Goal: Understand process/instructions

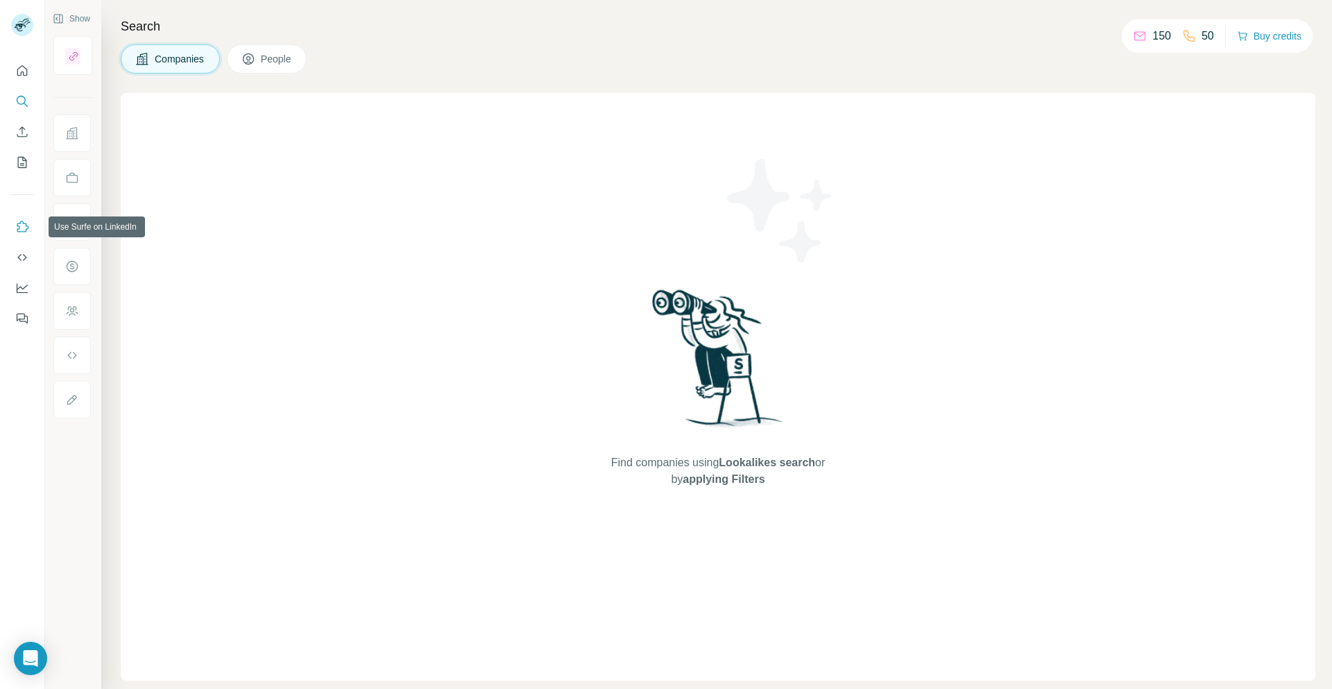
click at [24, 225] on icon "Use Surfe on LinkedIn" at bounding box center [22, 227] width 14 height 14
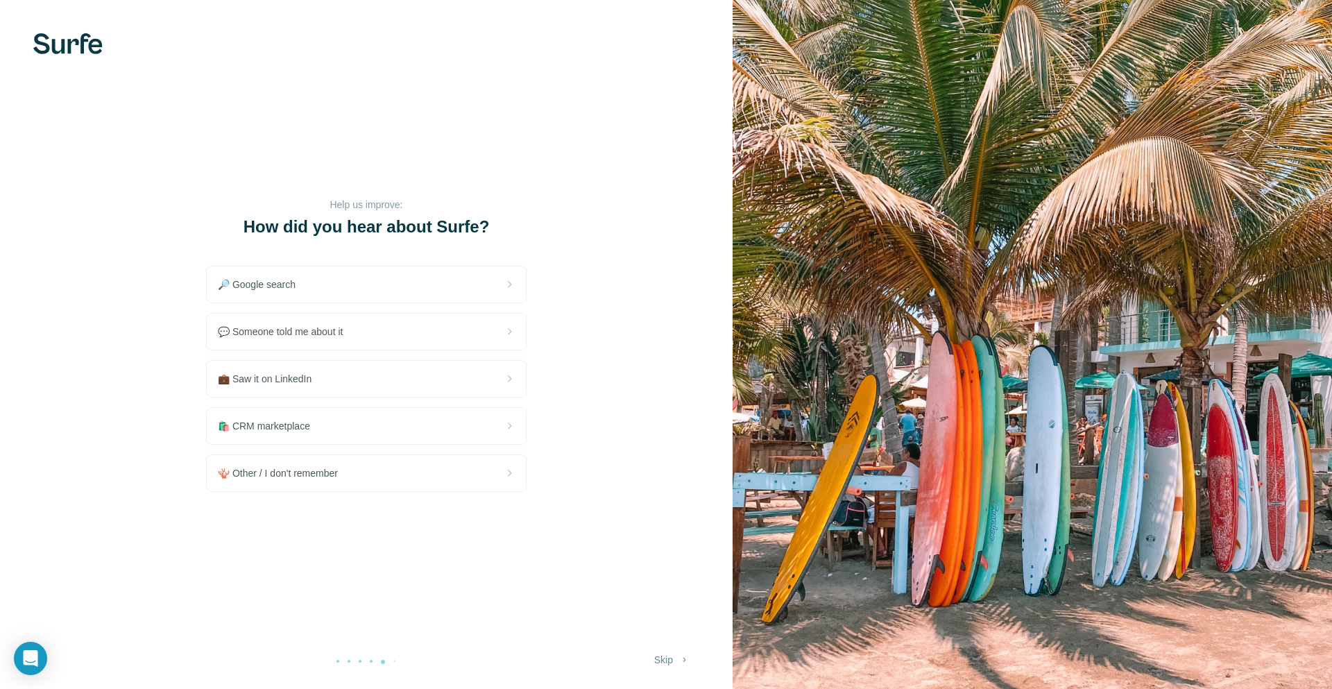
click at [653, 658] on button "Skip" at bounding box center [672, 659] width 55 height 25
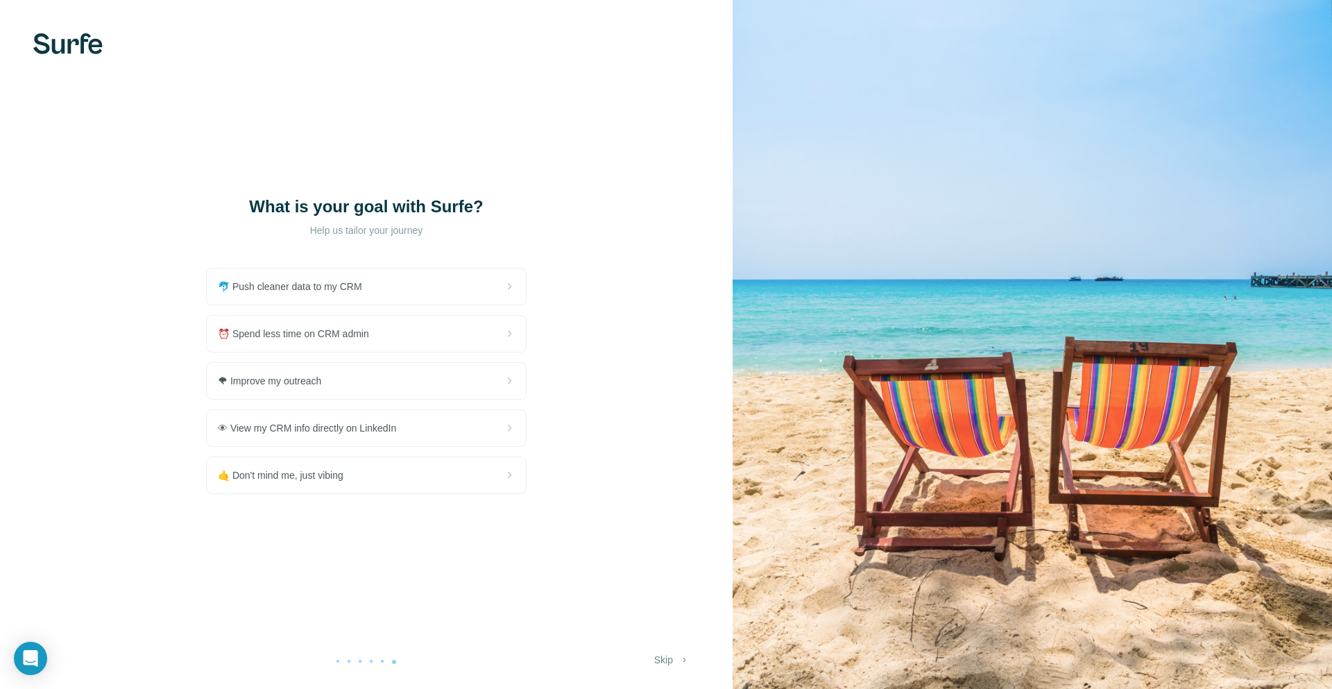
click at [664, 658] on button "Skip" at bounding box center [672, 659] width 55 height 25
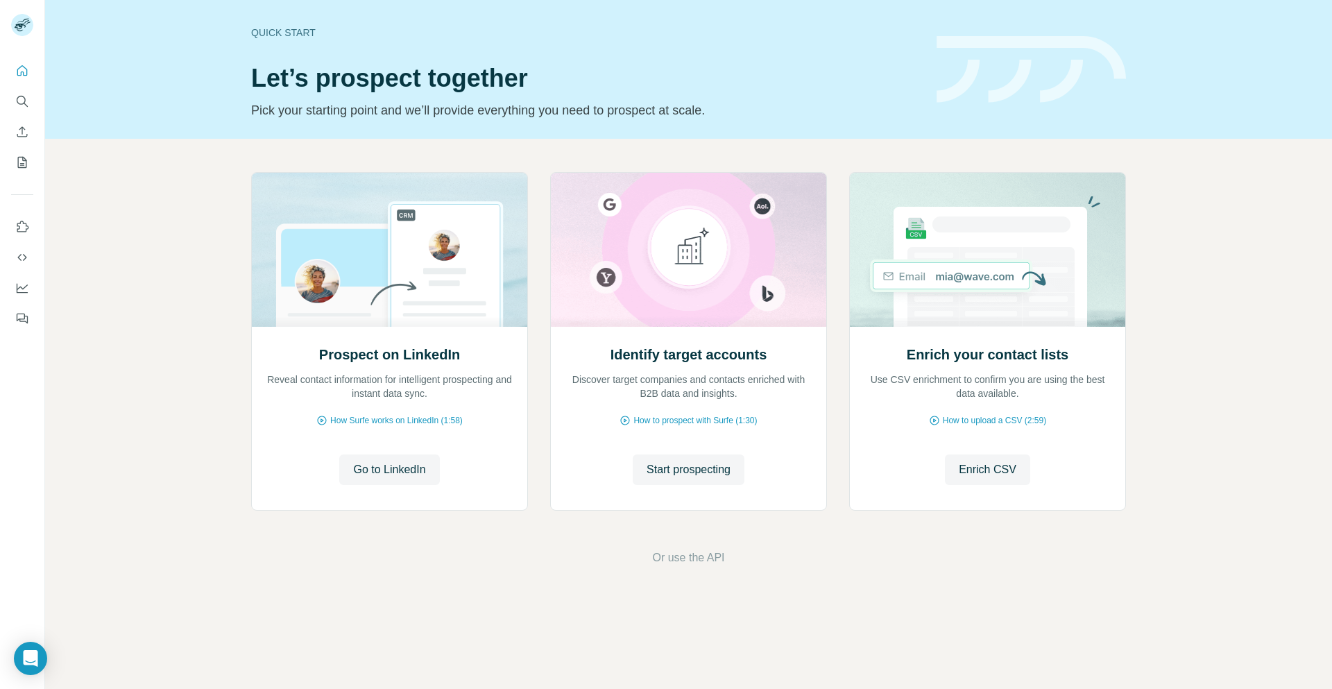
click at [1251, 341] on div "Prospect on LinkedIn Reveal contact information for intelligent prospecting and…" at bounding box center [688, 369] width 1287 height 461
